Goal: Transaction & Acquisition: Register for event/course

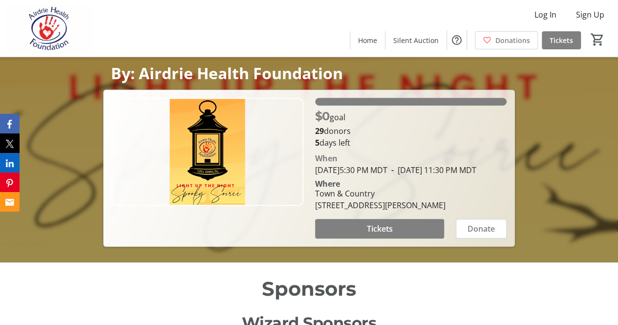
scroll to position [293, 0]
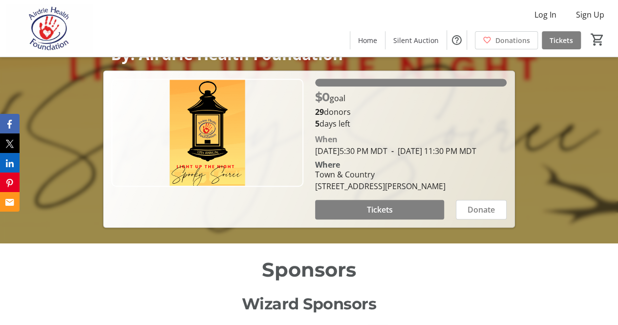
click at [253, 145] on img at bounding box center [207, 133] width 192 height 108
click at [378, 214] on span at bounding box center [380, 209] width 130 height 23
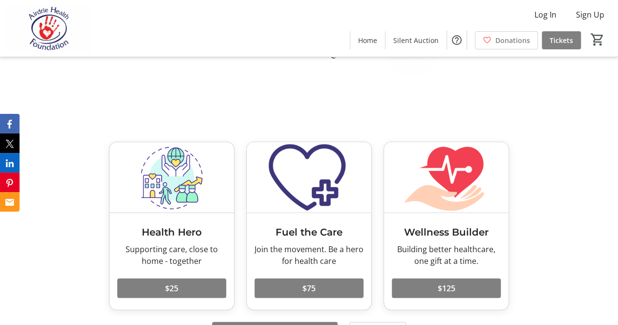
scroll to position [1222, 0]
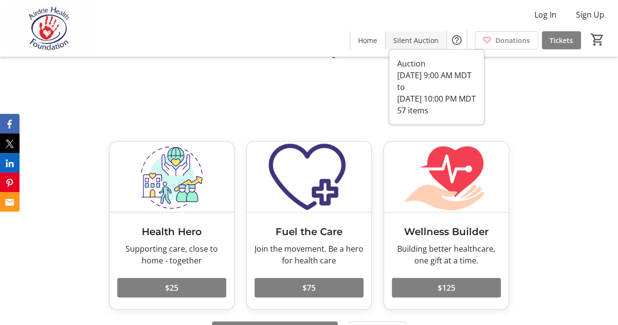
click at [412, 39] on span "Silent Auction" at bounding box center [415, 40] width 45 height 10
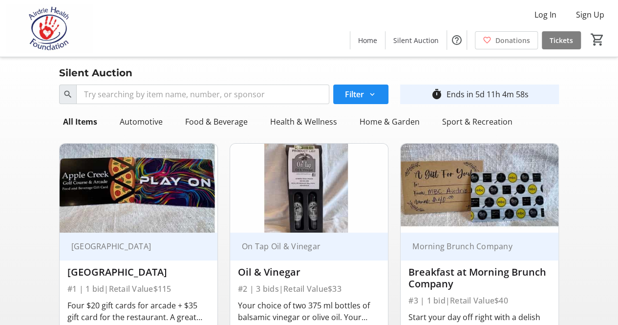
click at [135, 176] on img at bounding box center [139, 188] width 158 height 89
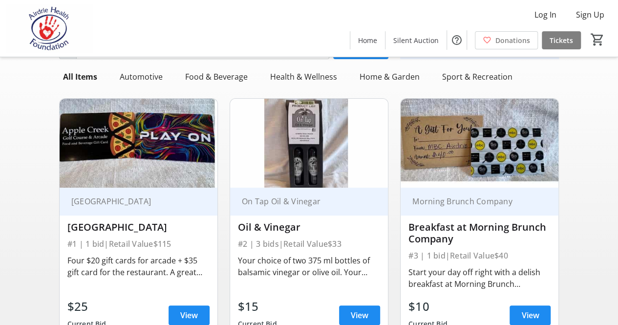
scroll to position [98, 0]
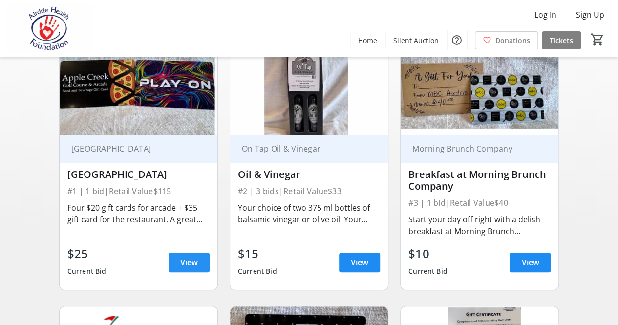
click at [183, 264] on span "View" at bounding box center [189, 263] width 18 height 12
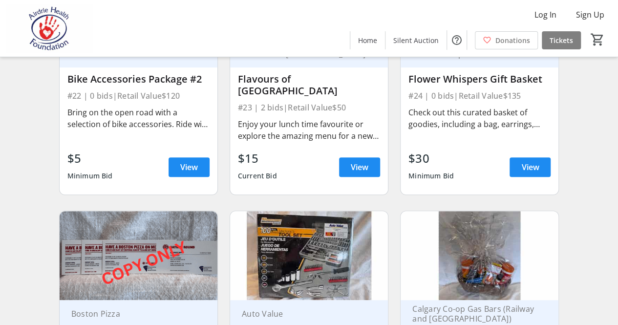
scroll to position [2199, 0]
